Goal: Download file/media

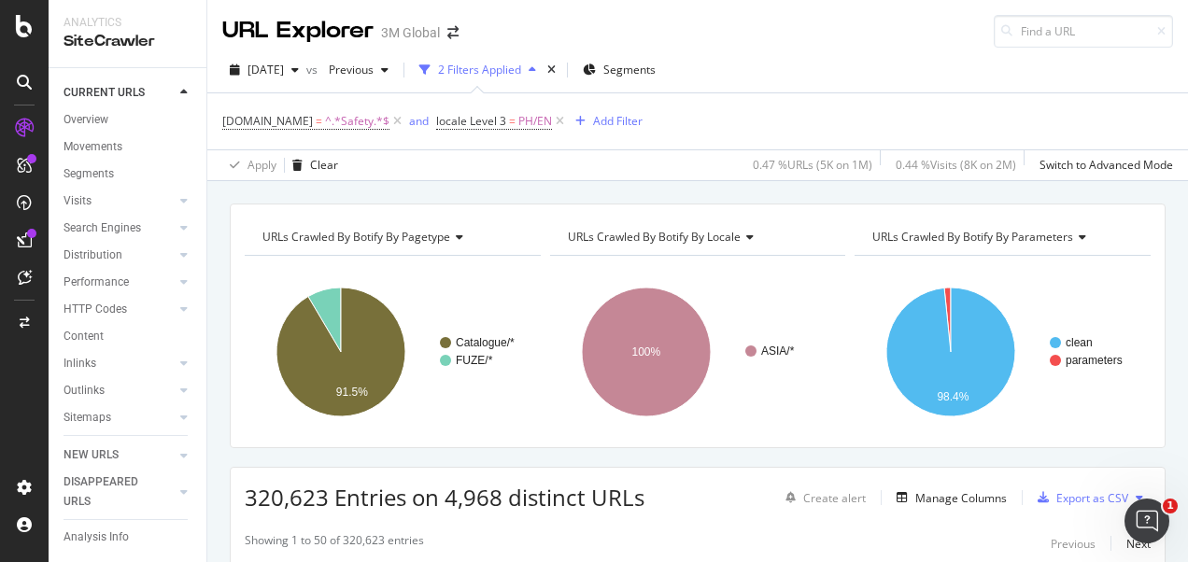
scroll to position [93, 0]
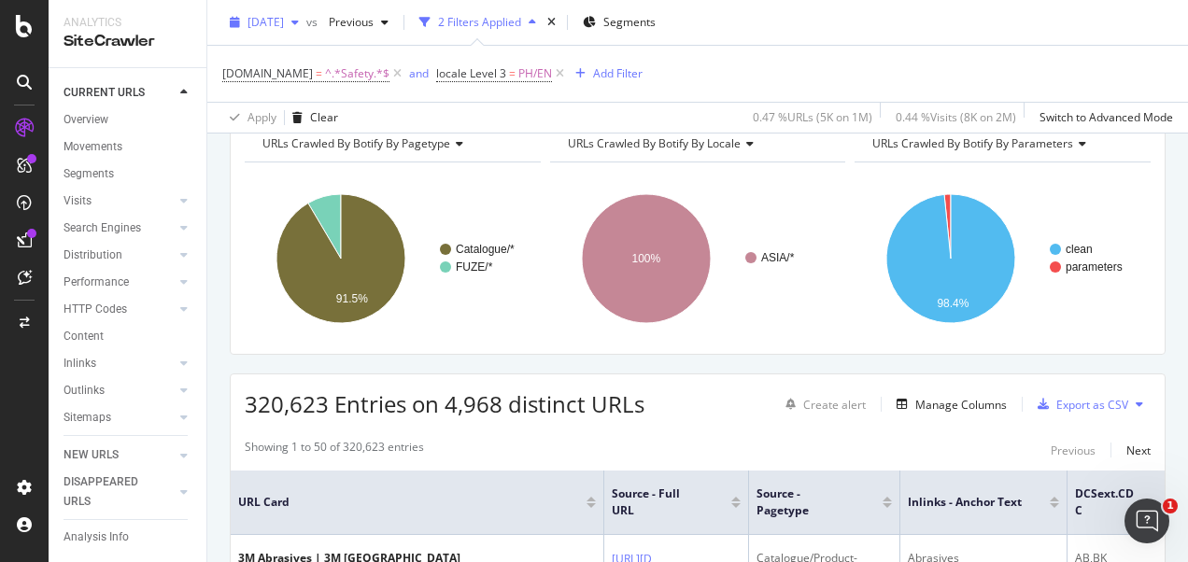
click at [284, 22] on span "[DATE]" at bounding box center [265, 22] width 36 height 16
click at [748, 58] on div "[DOMAIN_NAME] = ^.*Safety.*$ and locale Level 3 = PH/EN Add Filter" at bounding box center [697, 74] width 951 height 56
click at [509, 70] on span "=" at bounding box center [512, 73] width 7 height 16
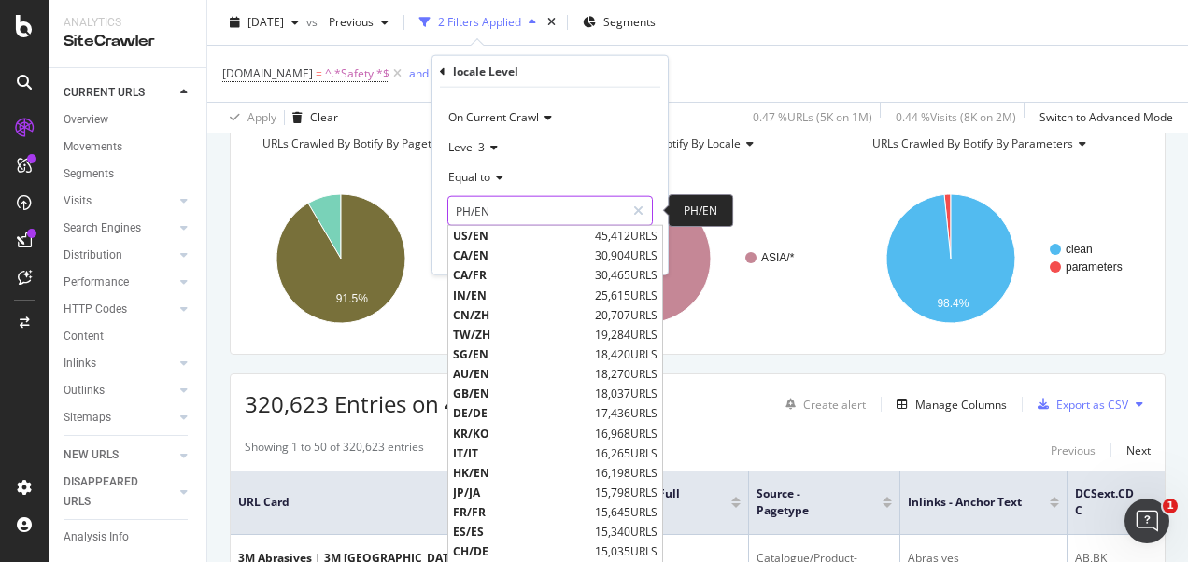
click at [520, 219] on input "PH/EN" at bounding box center [536, 211] width 176 height 30
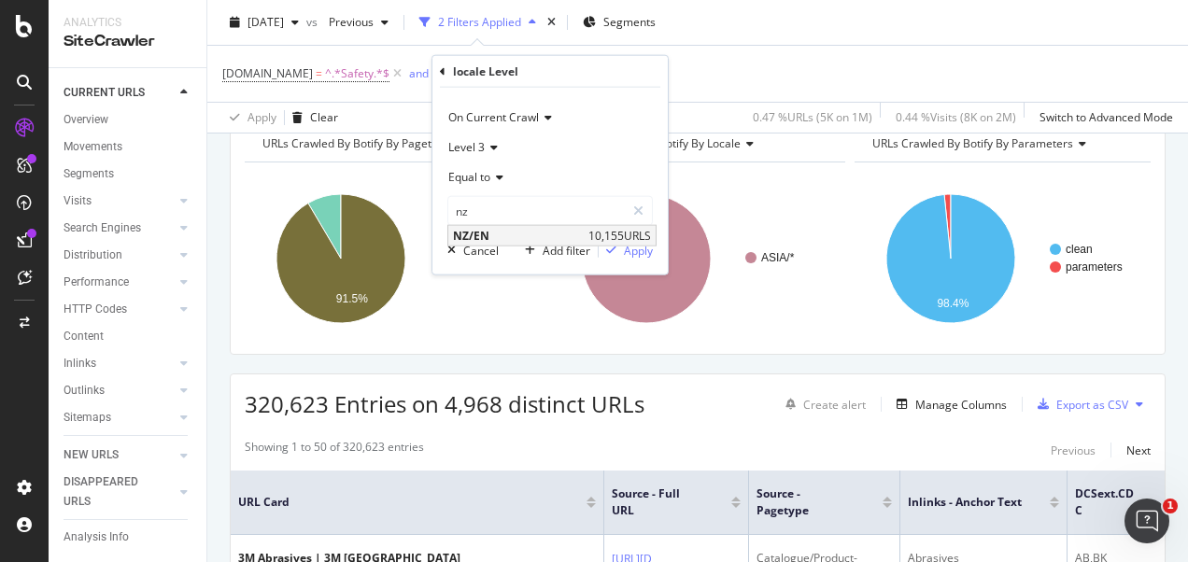
click at [495, 237] on span "NZ/EN" at bounding box center [518, 236] width 131 height 16
type input "NZ/EN"
click at [641, 255] on div "Apply" at bounding box center [638, 250] width 29 height 16
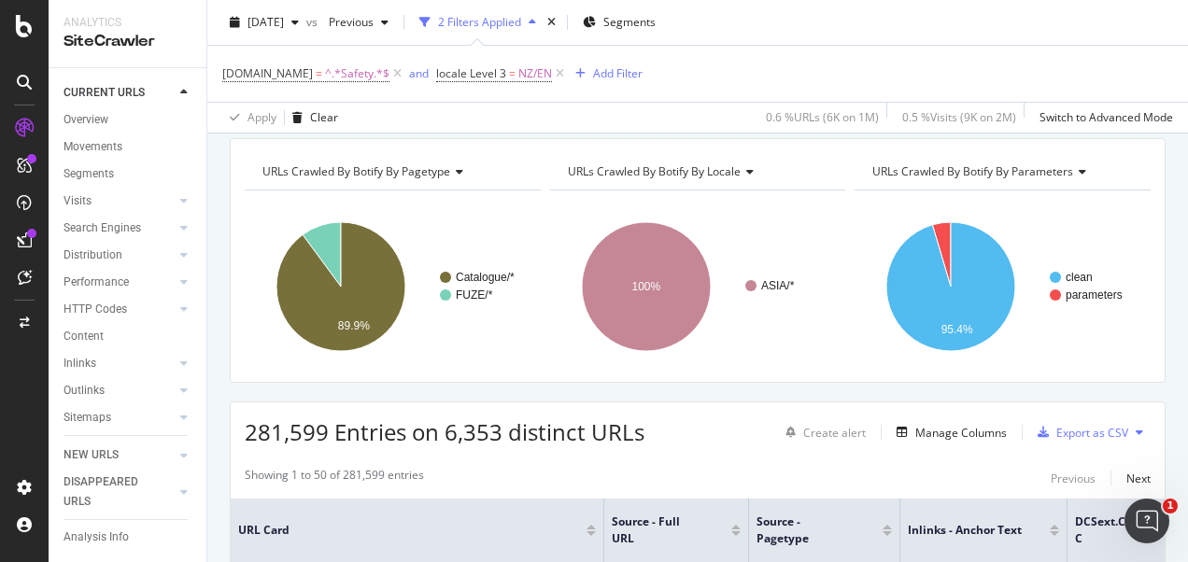
scroll to position [93, 0]
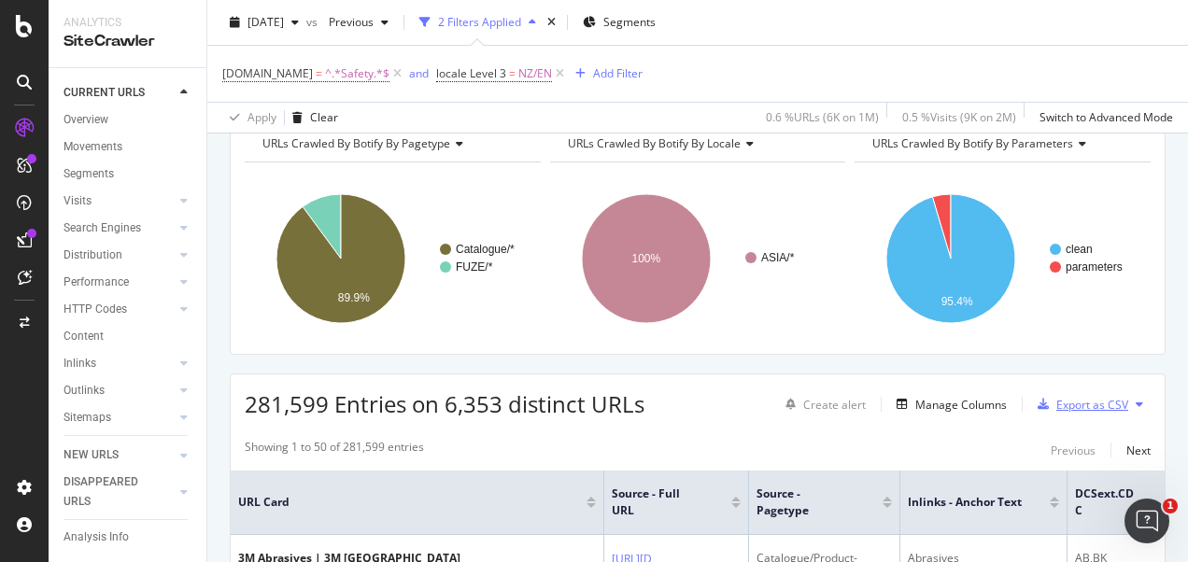
click at [1094, 392] on div "Export as CSV" at bounding box center [1079, 404] width 98 height 28
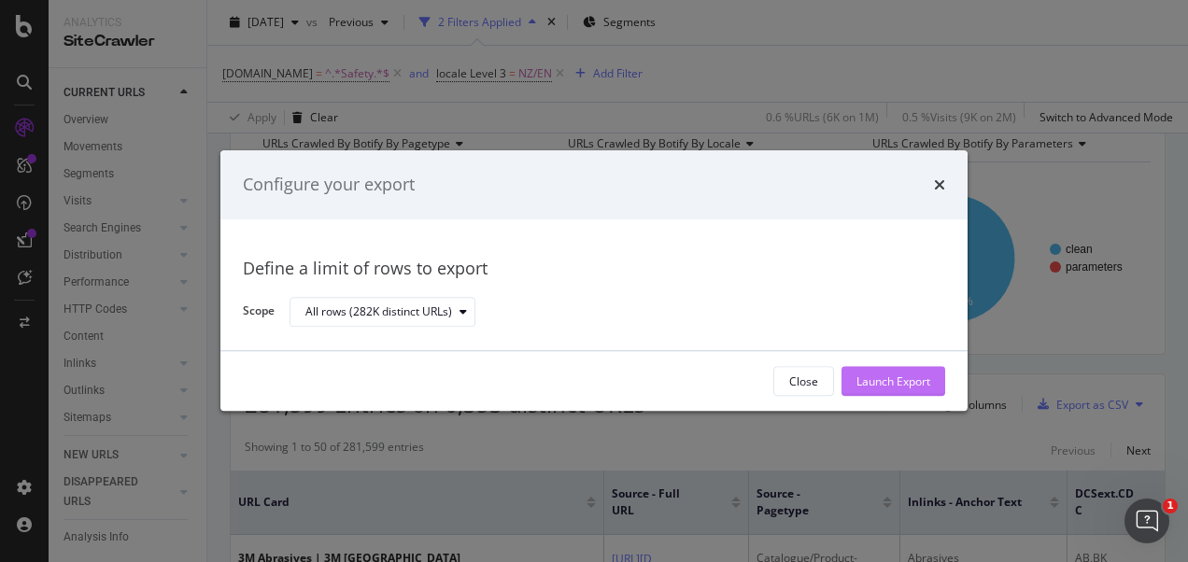
click at [932, 374] on button "Launch Export" at bounding box center [893, 382] width 104 height 30
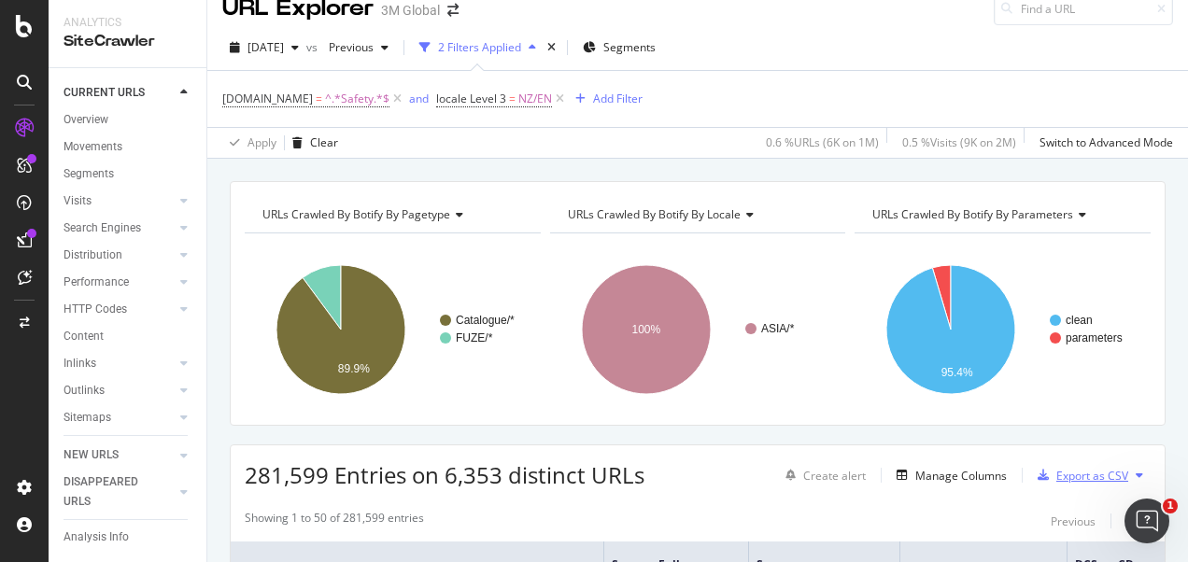
scroll to position [0, 0]
